Goal: Task Accomplishment & Management: Manage account settings

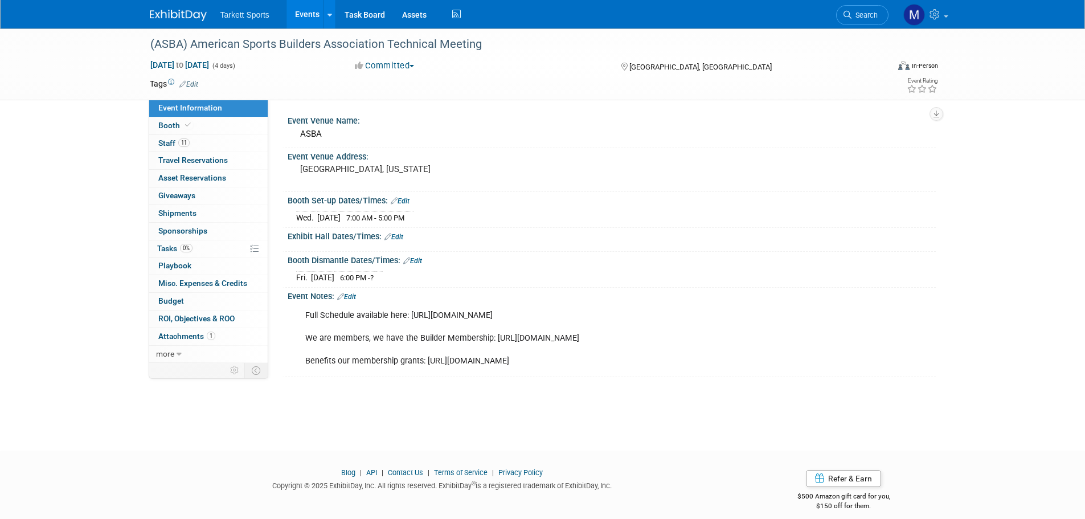
click at [309, 13] on link "Events" at bounding box center [307, 14] width 42 height 28
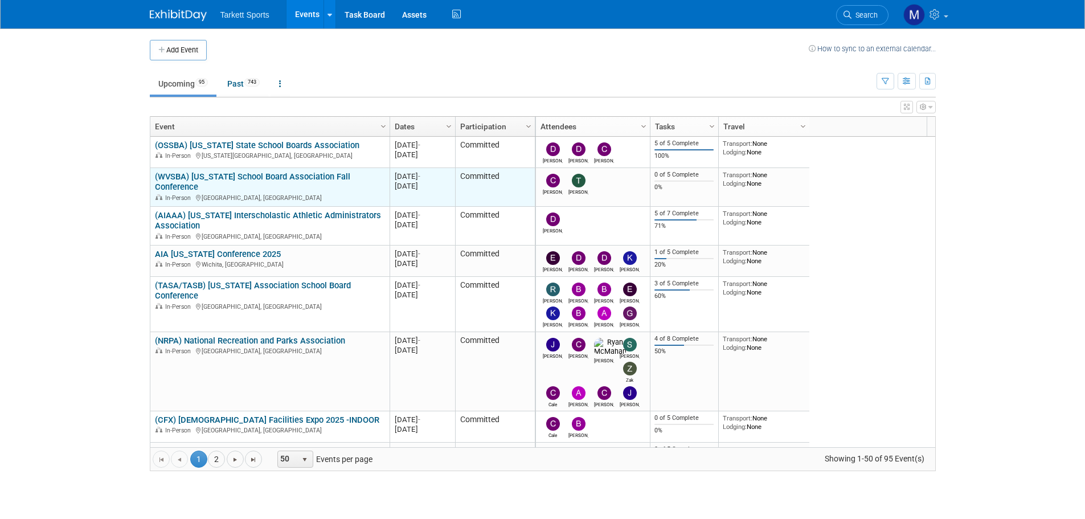
click at [281, 178] on link "(WVSBA) [US_STATE] School Board Association Fall Conference" at bounding box center [252, 181] width 195 height 21
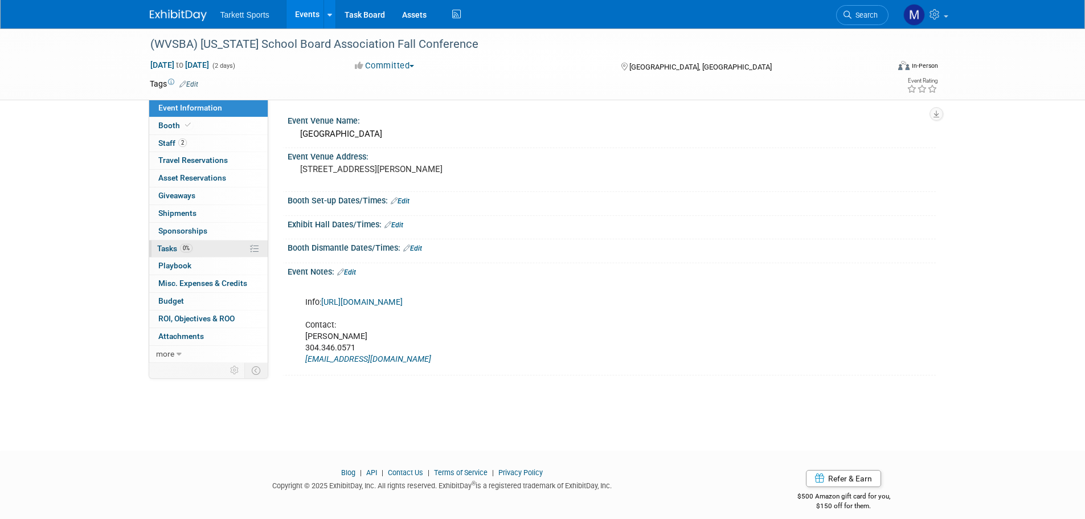
click at [200, 241] on link "0% Tasks 0%" at bounding box center [208, 248] width 118 height 17
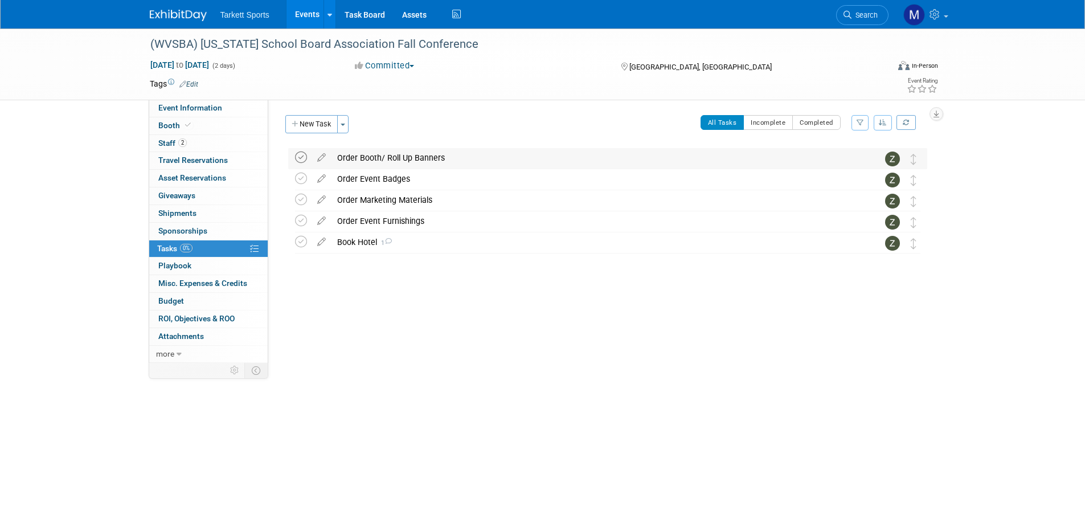
click at [301, 154] on icon at bounding box center [301, 157] width 12 height 12
click at [301, 173] on icon at bounding box center [301, 179] width 12 height 12
click at [298, 206] on td at bounding box center [303, 200] width 17 height 21
click at [298, 223] on icon at bounding box center [301, 221] width 12 height 12
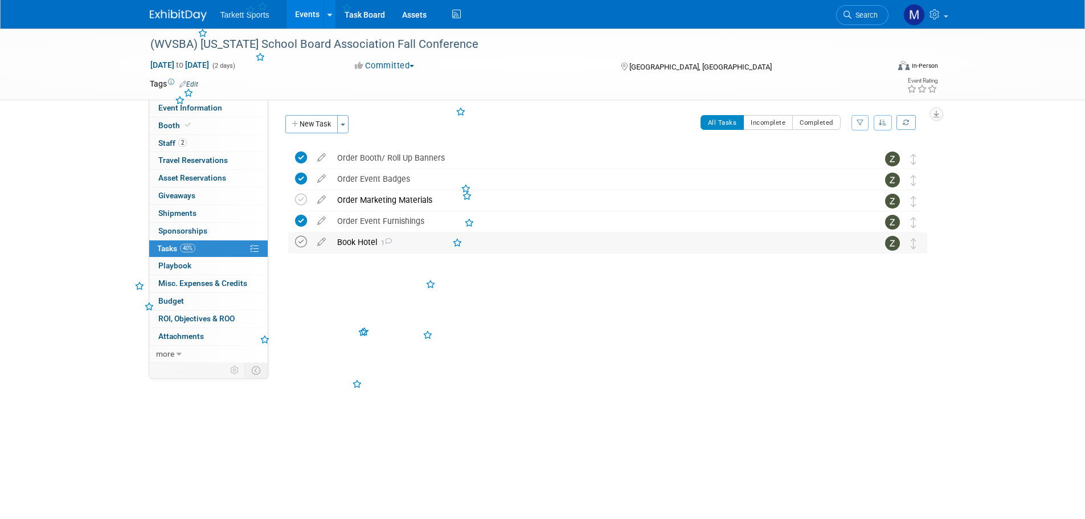
click at [296, 247] on icon at bounding box center [301, 242] width 12 height 12
click at [300, 201] on icon at bounding box center [301, 200] width 12 height 12
click at [308, 17] on link "Events" at bounding box center [307, 14] width 42 height 28
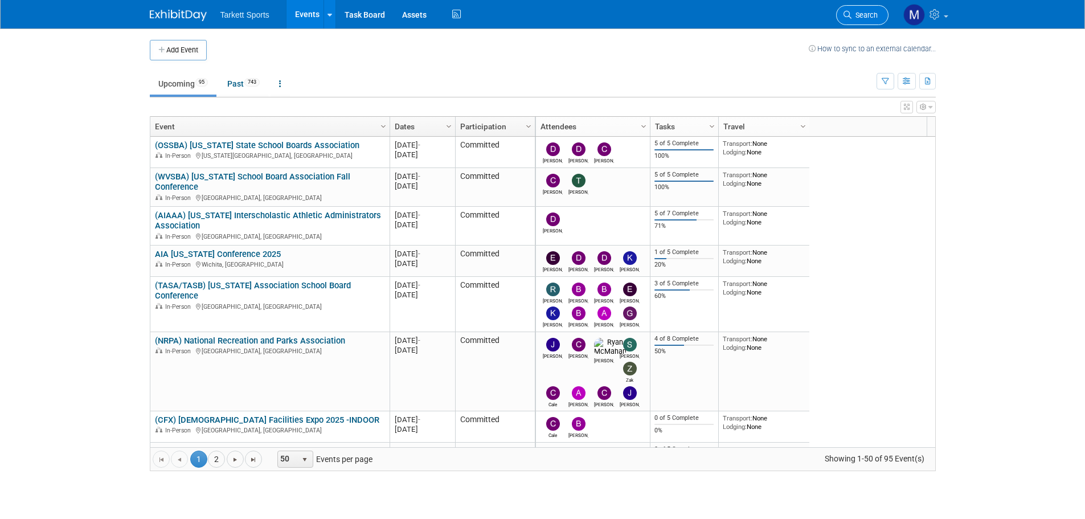
click at [863, 17] on span "Search" at bounding box center [864, 15] width 26 height 9
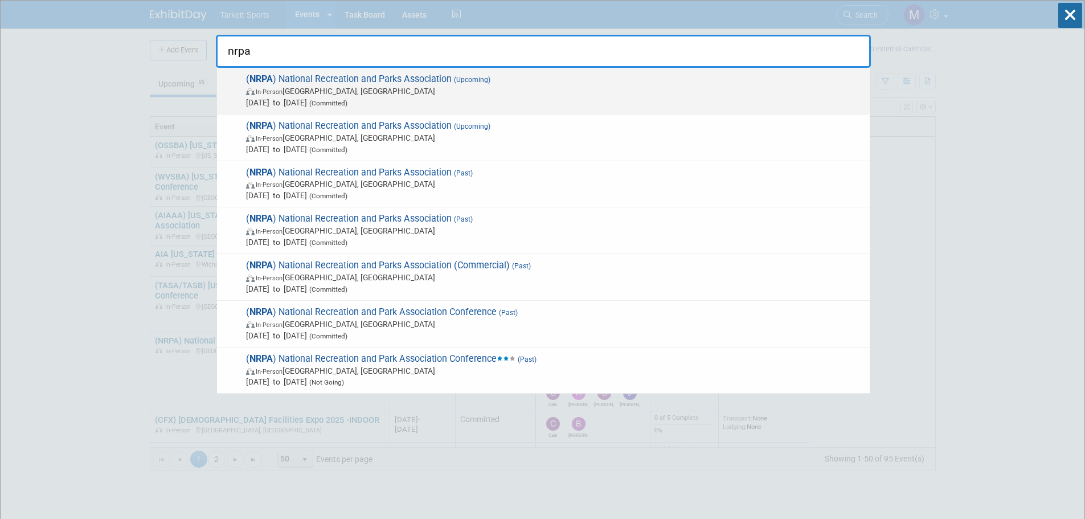
type input "nrpa"
click at [295, 84] on span "( NRPA ) National Recreation and Parks Association (Upcoming) In-Person Orlando…" at bounding box center [553, 90] width 621 height 35
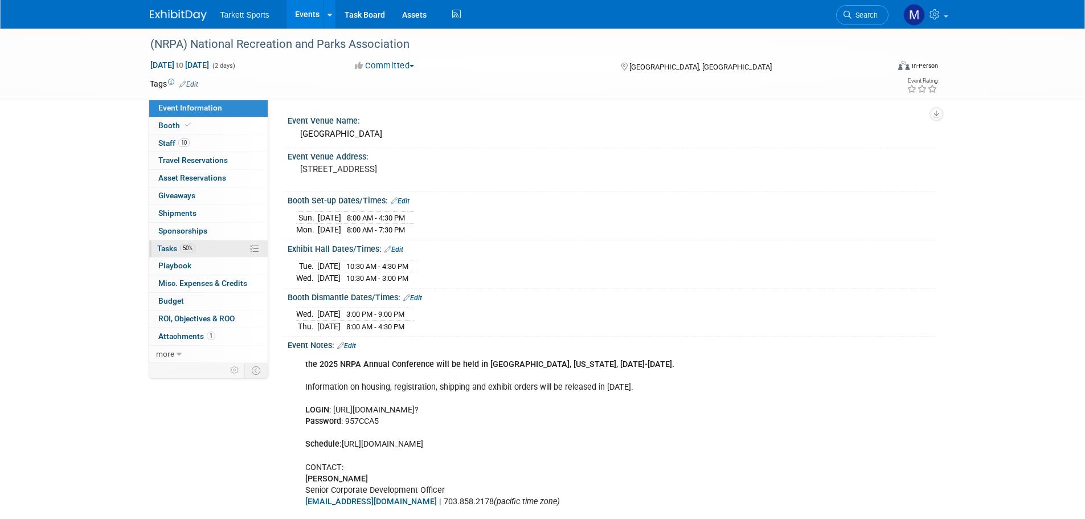
click at [210, 243] on link "50% Tasks 50%" at bounding box center [208, 248] width 118 height 17
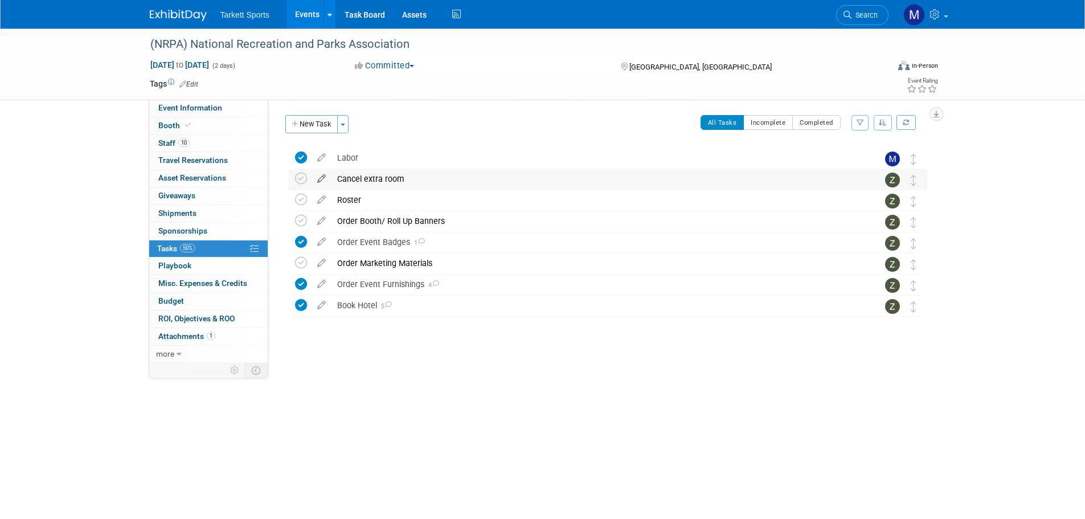
drag, startPoint x: 204, startPoint y: 144, endPoint x: 312, endPoint y: 179, distance: 113.3
click at [204, 144] on link "10 Staff 10" at bounding box center [208, 143] width 118 height 17
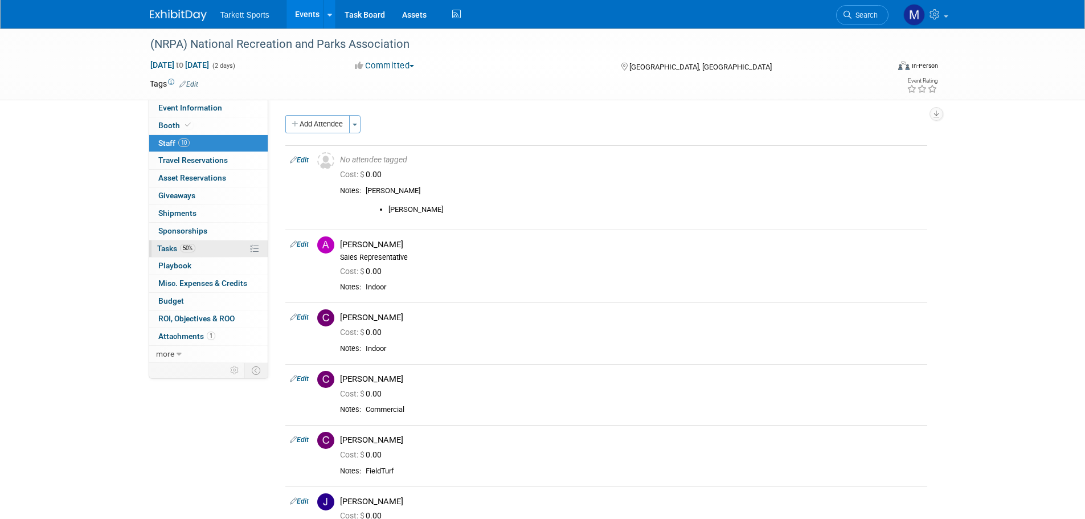
click at [237, 248] on link "50% Tasks 50%" at bounding box center [208, 248] width 118 height 17
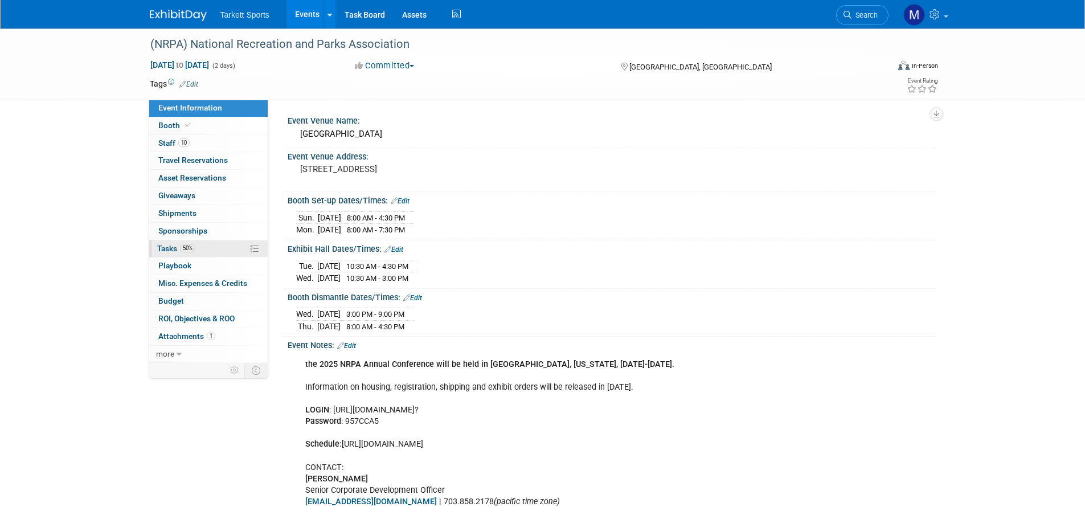
click at [196, 241] on link "50% Tasks 50%" at bounding box center [208, 248] width 118 height 17
